Goal: Book appointment/travel/reservation

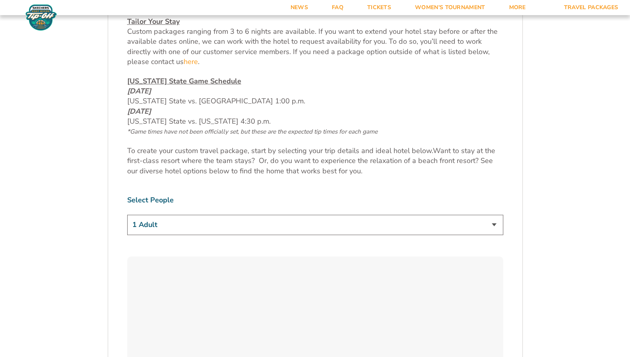
scroll to position [400, 0]
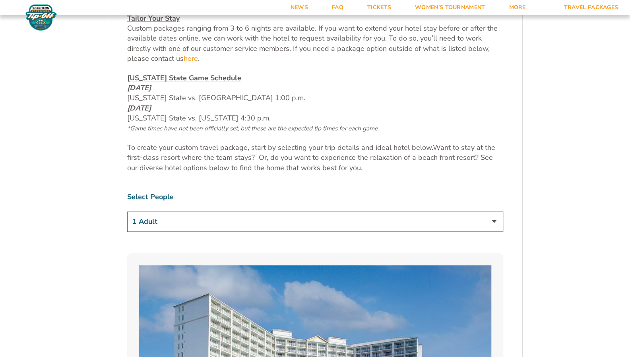
click at [329, 224] on select "1 Adult 2 Adults 3 Adults 4 Adults 2 Adults + 1 Child 2 Adults + 2 Children 2 A…" at bounding box center [315, 221] width 376 height 20
select select "4 Adults"
click at [127, 211] on select "1 Adult 2 Adults 3 Adults 4 Adults 2 Adults + 1 Child 2 Adults + 2 Children 2 A…" at bounding box center [315, 221] width 376 height 20
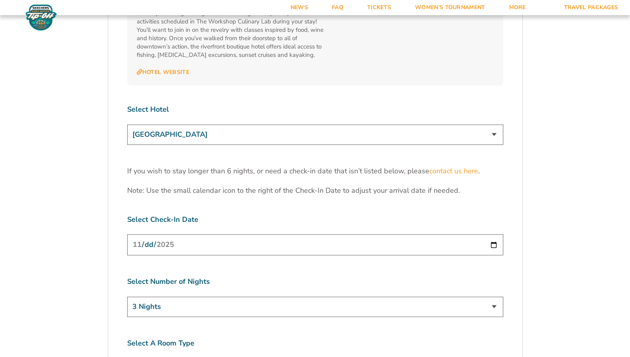
scroll to position [2457, 0]
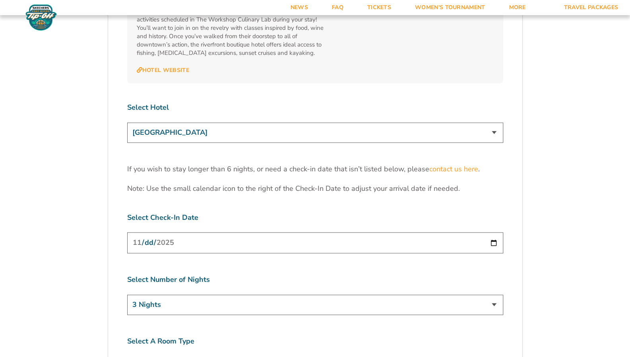
click at [387, 232] on input "[DATE]" at bounding box center [315, 242] width 376 height 21
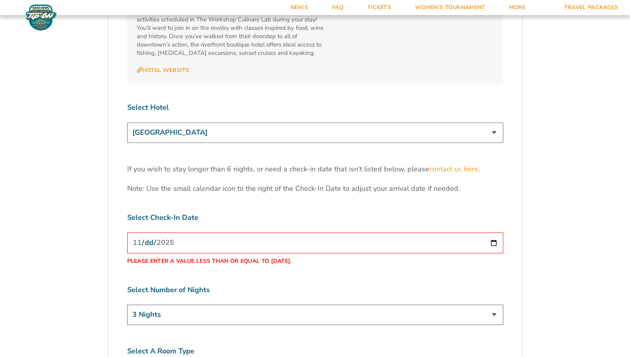
click at [325, 304] on select "3 Nights 4 Nights 5 Nights 6 Nights" at bounding box center [315, 314] width 376 height 20
click at [151, 232] on input "[DATE]" at bounding box center [315, 242] width 376 height 21
type input "[DATE]"
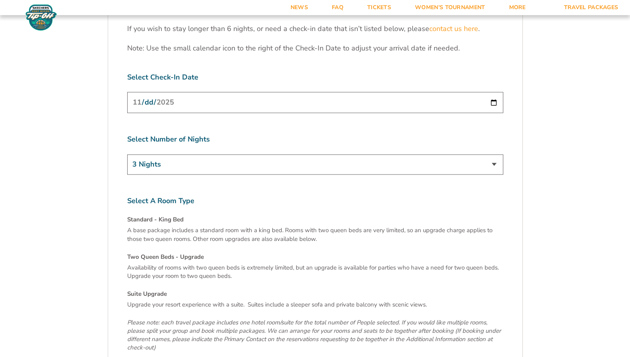
scroll to position [2602, 0]
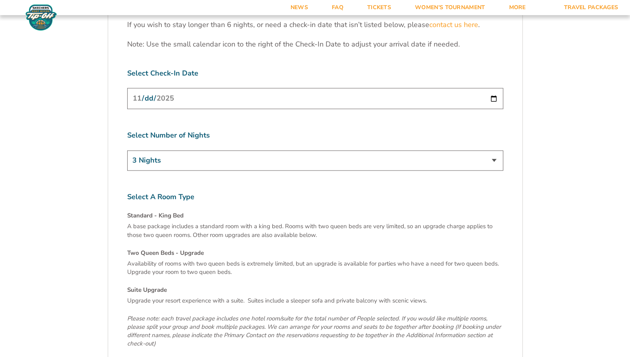
select select "Two Queen Beds - Upgrade"
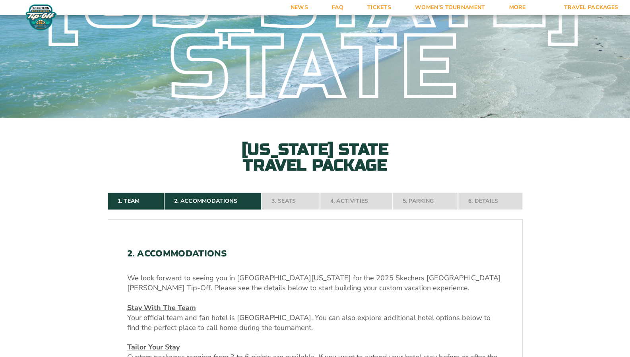
scroll to position [0, 0]
